Goal: Information Seeking & Learning: Learn about a topic

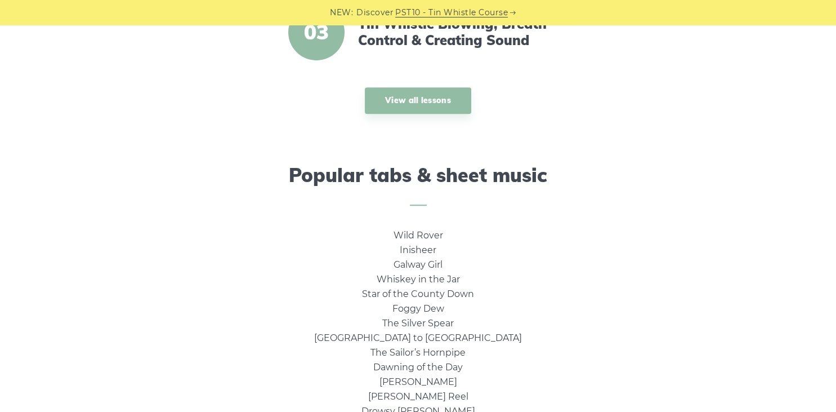
scroll to position [619, 0]
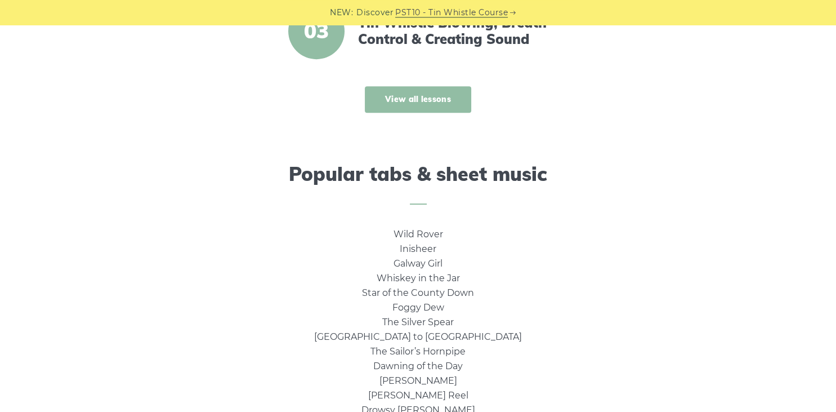
click at [416, 107] on link "View all lessons" at bounding box center [418, 99] width 106 height 26
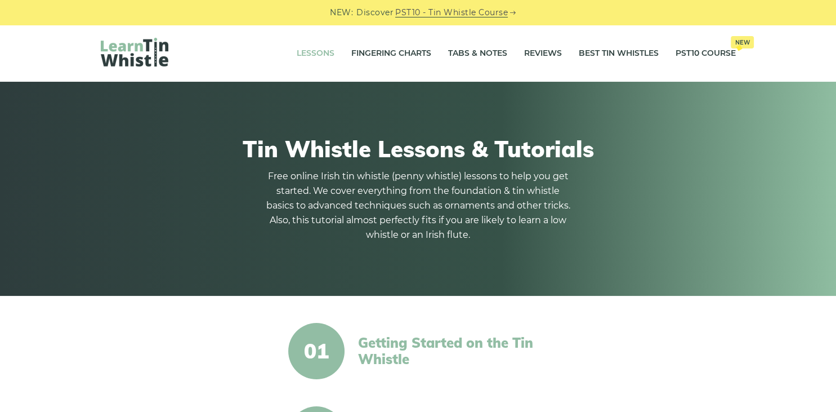
click at [416, 350] on link "Getting Started on the Tin Whistle" at bounding box center [455, 351] width 194 height 33
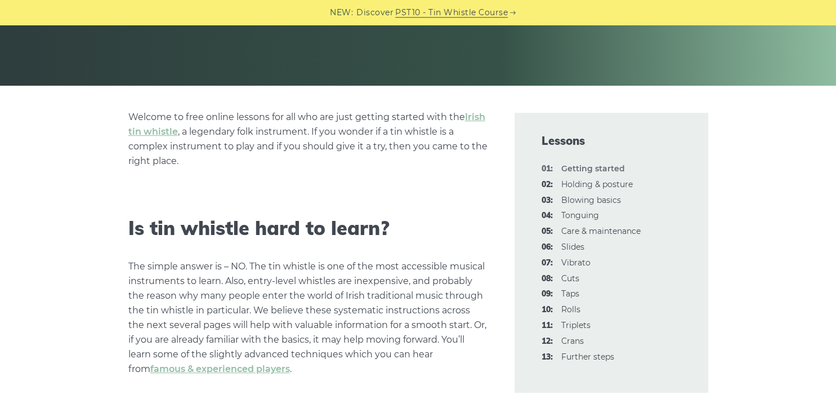
scroll to position [221, 0]
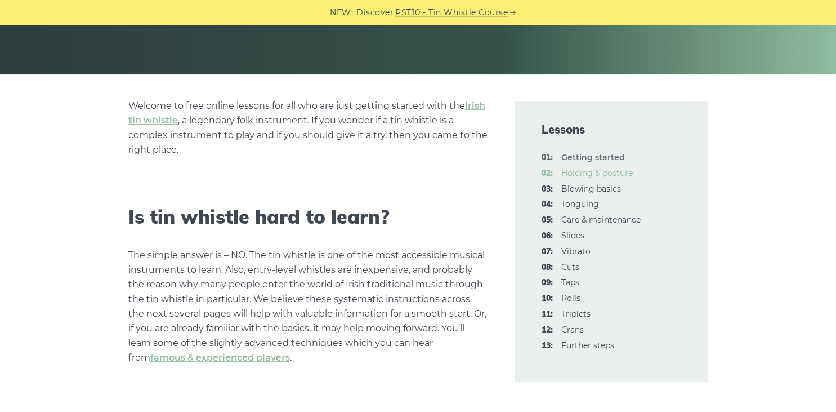
click at [579, 170] on link "02: Holding & posture" at bounding box center [597, 173] width 72 height 10
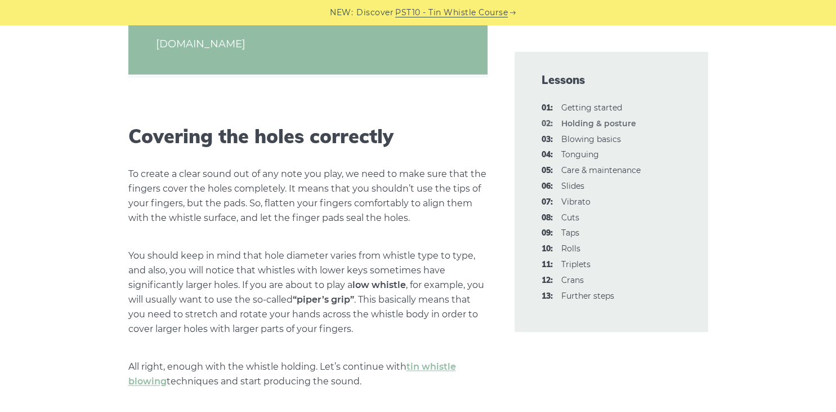
scroll to position [1411, 0]
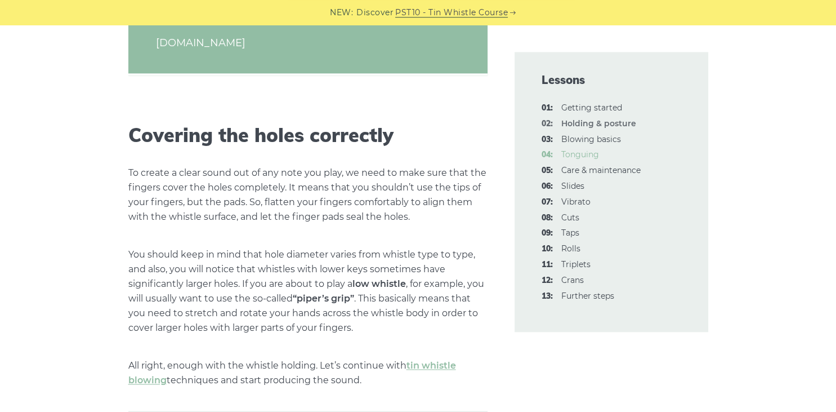
click at [578, 153] on link "04: Tonguing" at bounding box center [580, 154] width 38 height 10
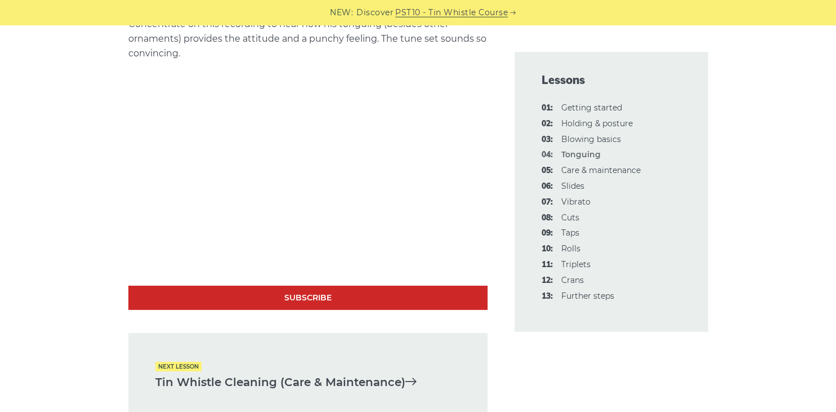
scroll to position [3354, 0]
